Goal: Task Accomplishment & Management: Manage account settings

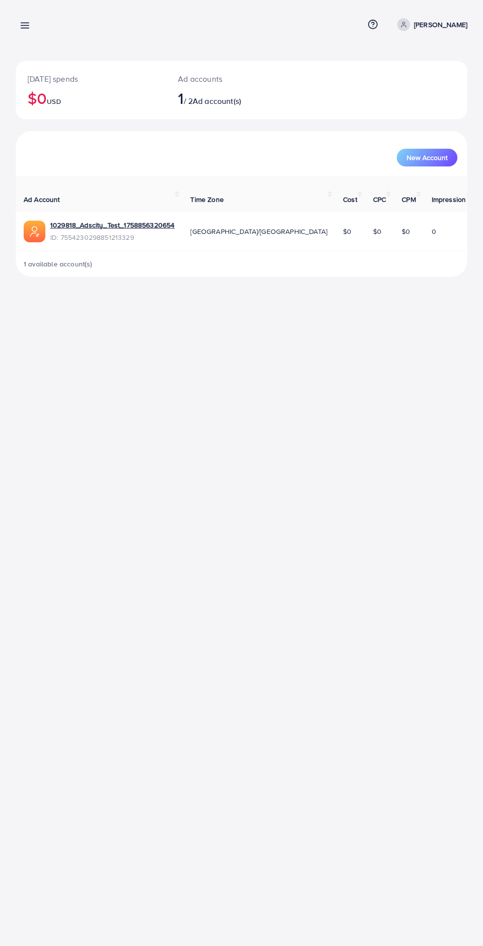
click at [20, 19] on link at bounding box center [23, 25] width 14 height 12
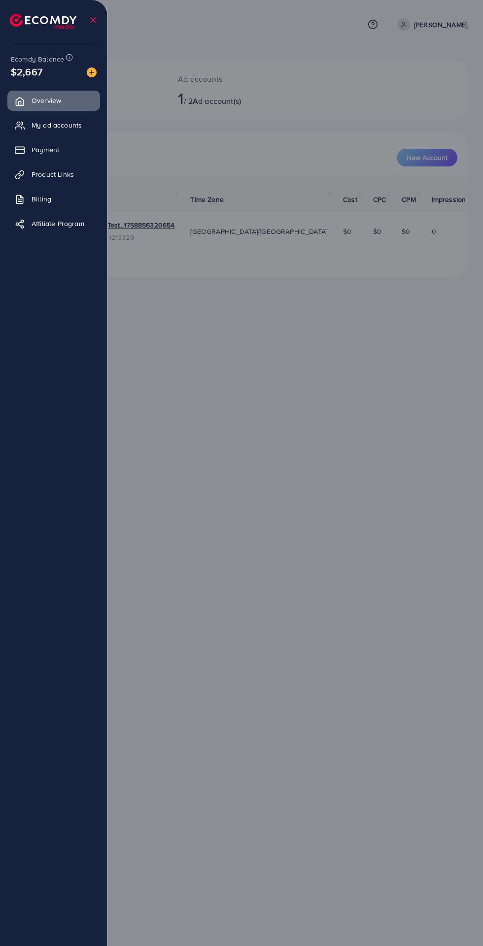
click at [53, 140] on link "Payment" at bounding box center [53, 150] width 93 height 20
click at [47, 149] on span "Payment" at bounding box center [46, 150] width 28 height 10
click at [52, 147] on span "Payment" at bounding box center [46, 150] width 28 height 10
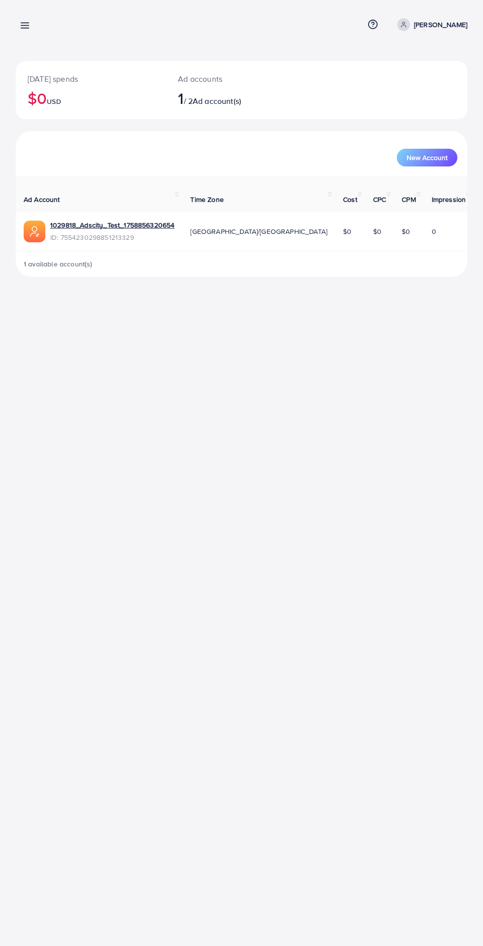
click at [25, 23] on line at bounding box center [25, 23] width 8 height 0
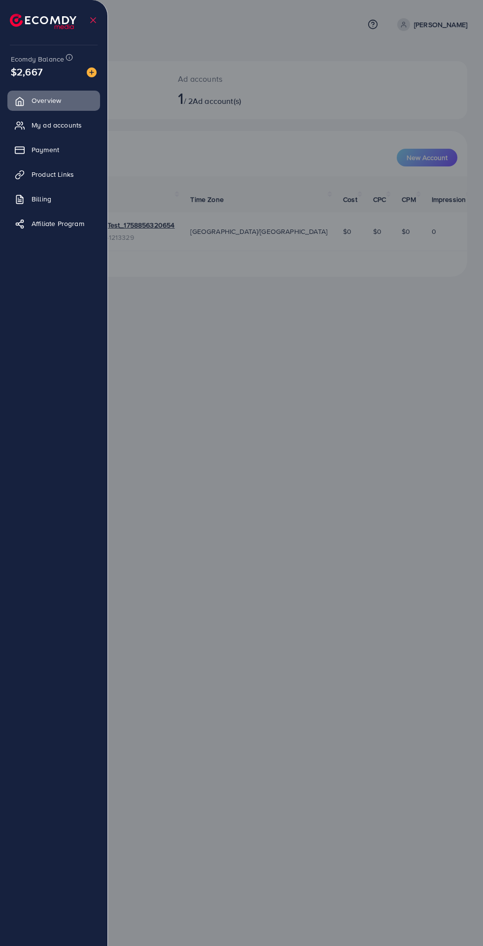
click at [47, 153] on span "Payment" at bounding box center [46, 150] width 28 height 10
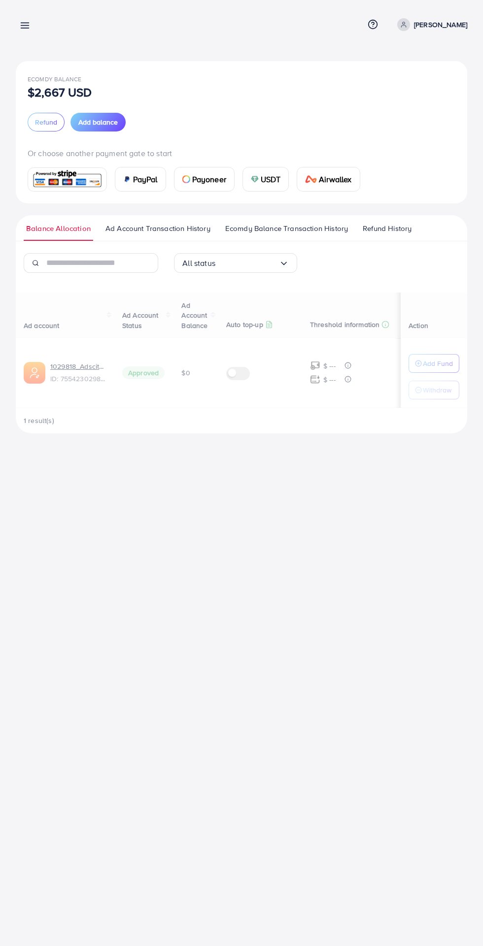
click at [59, 151] on div at bounding box center [241, 567] width 483 height 1135
click at [285, 230] on span "Ecomdy Balance Transaction History" at bounding box center [286, 228] width 123 height 11
